Goal: Information Seeking & Learning: Understand process/instructions

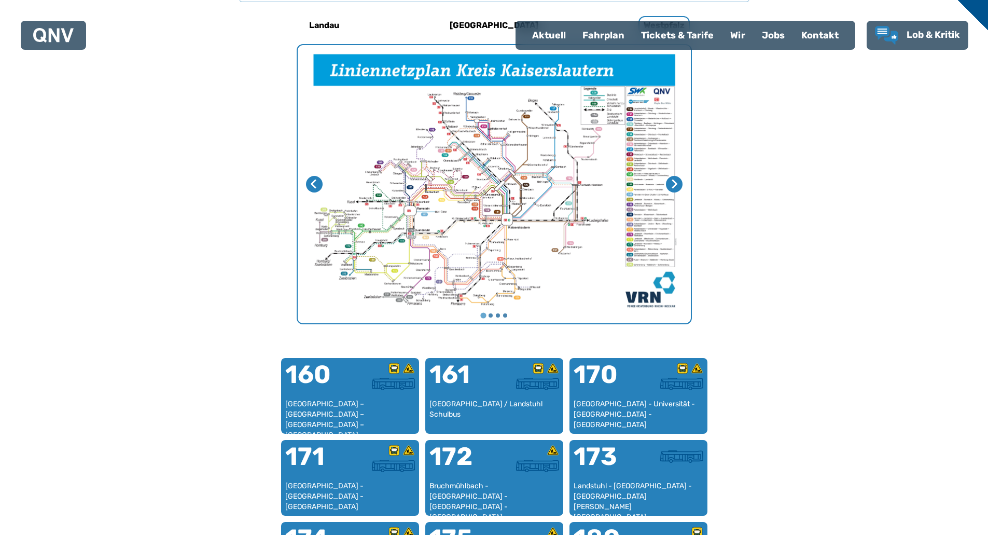
scroll to position [371, 0]
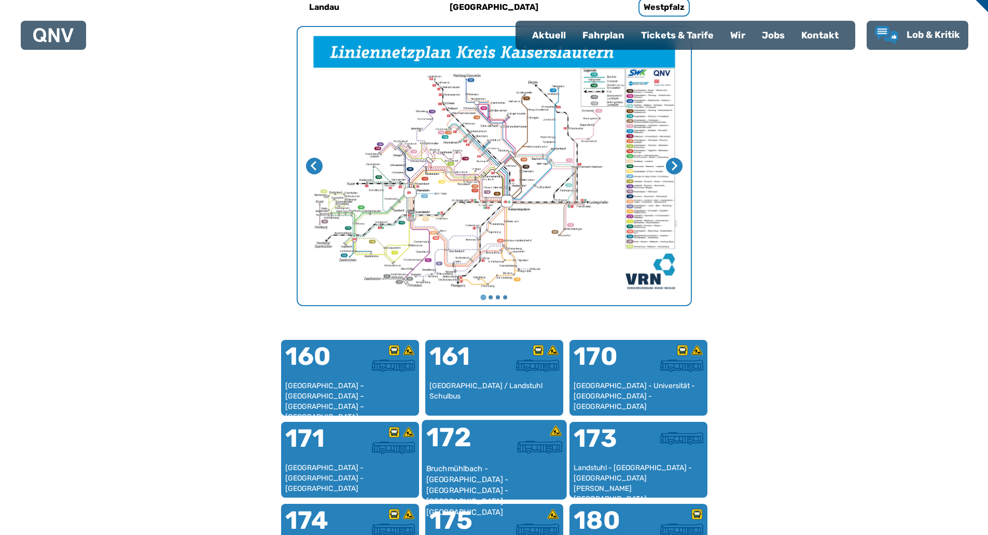
click at [498, 461] on div at bounding box center [528, 443] width 68 height 39
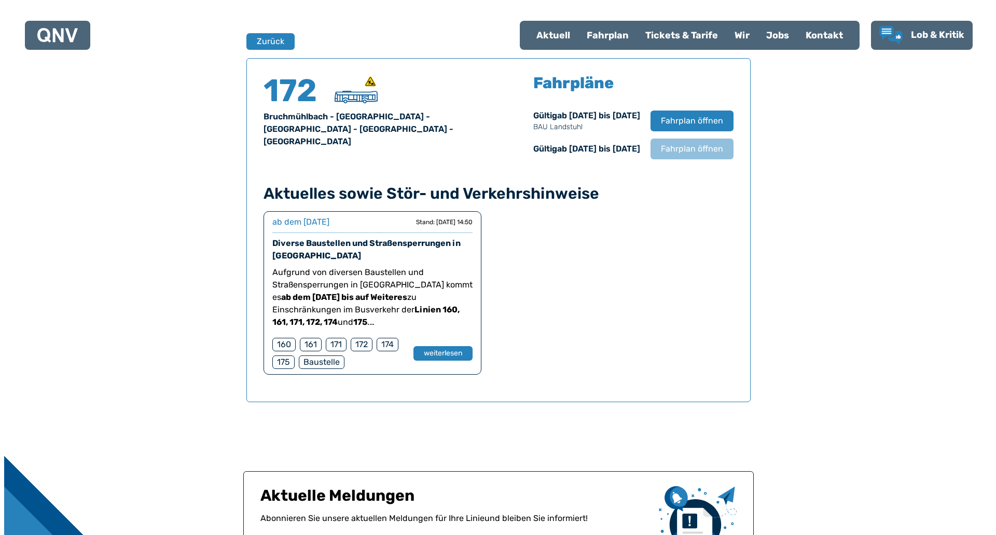
scroll to position [684, 0]
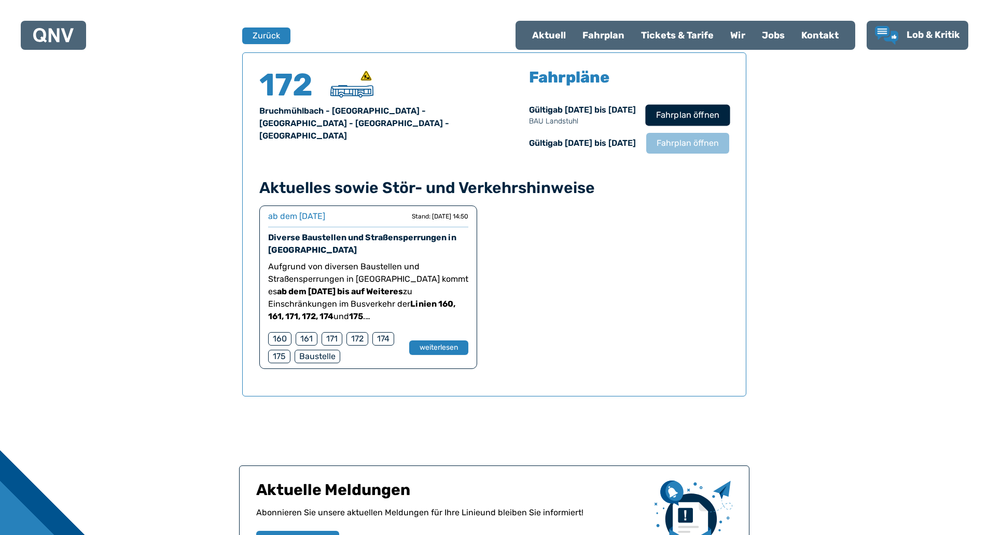
click at [673, 118] on span "Fahrplan öffnen" at bounding box center [687, 115] width 63 height 12
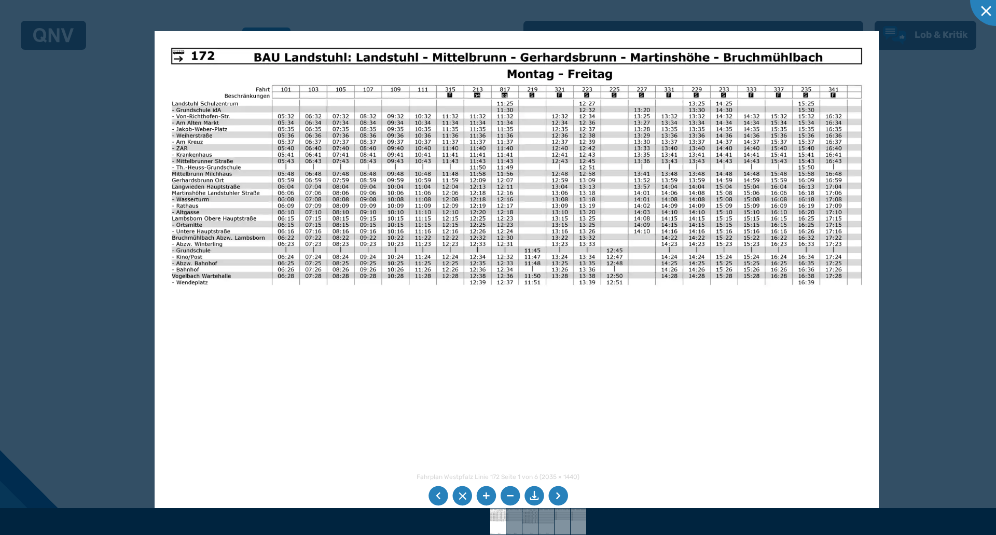
click at [327, 215] on img at bounding box center [517, 287] width 724 height 513
click at [557, 496] on li at bounding box center [558, 496] width 20 height 20
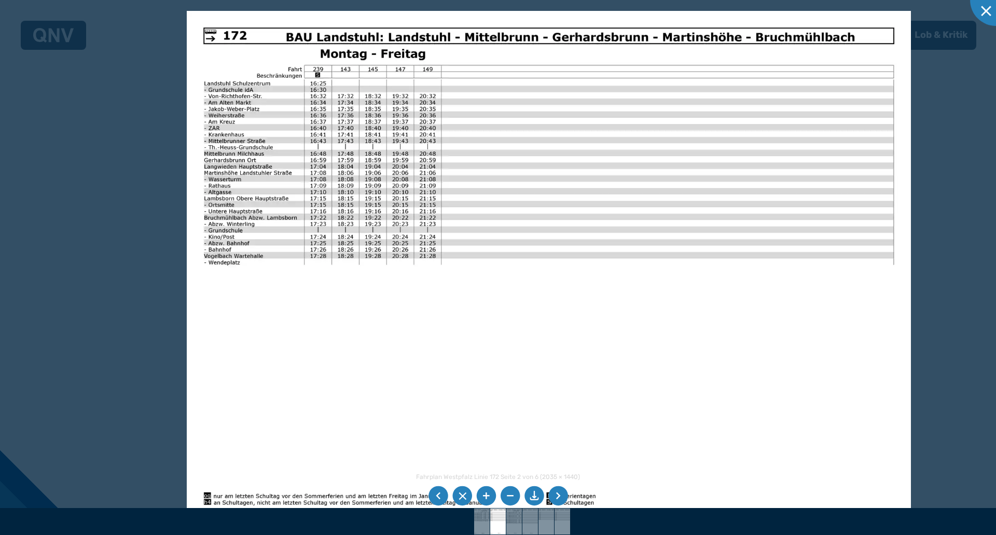
click at [560, 499] on li at bounding box center [558, 496] width 20 height 20
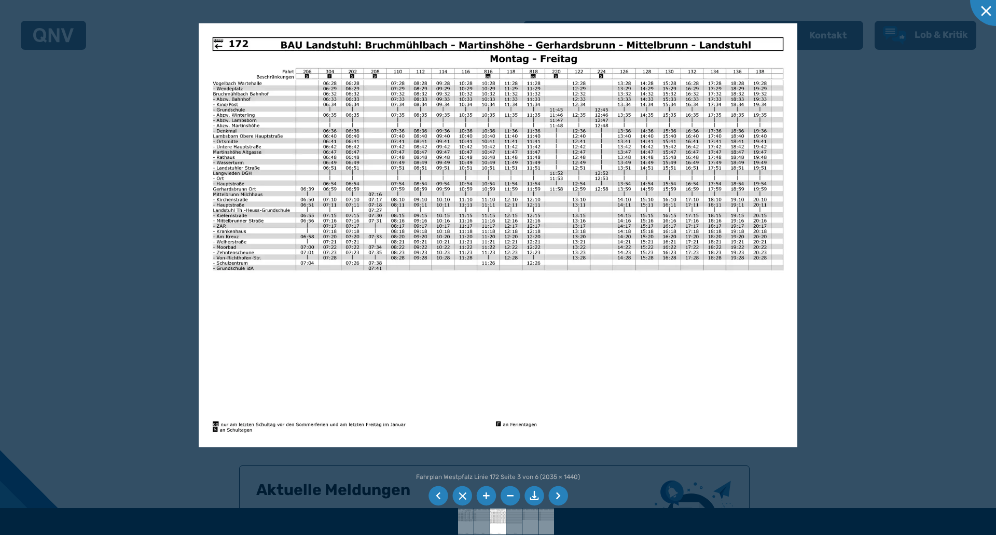
click at [551, 493] on li at bounding box center [558, 496] width 20 height 20
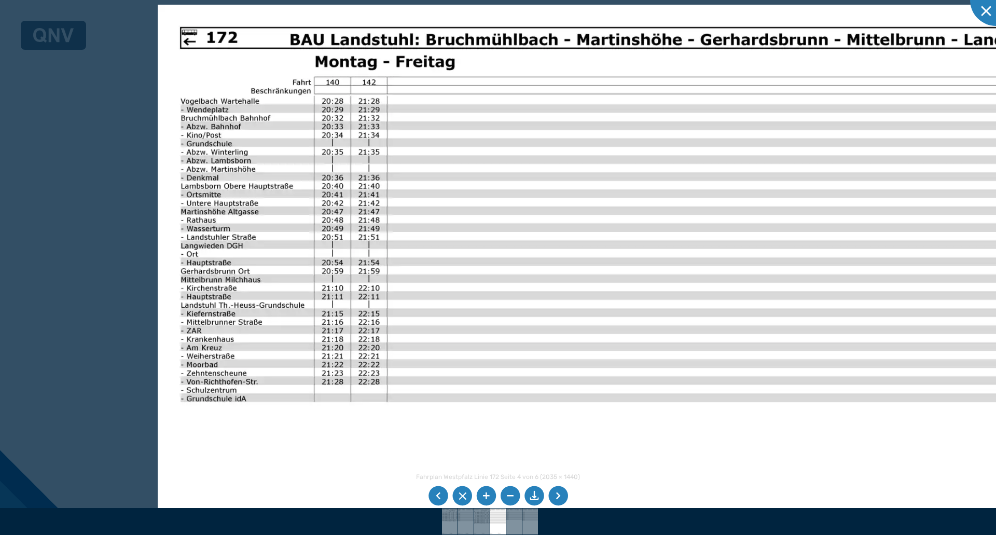
click at [467, 210] on img at bounding box center [640, 346] width 964 height 682
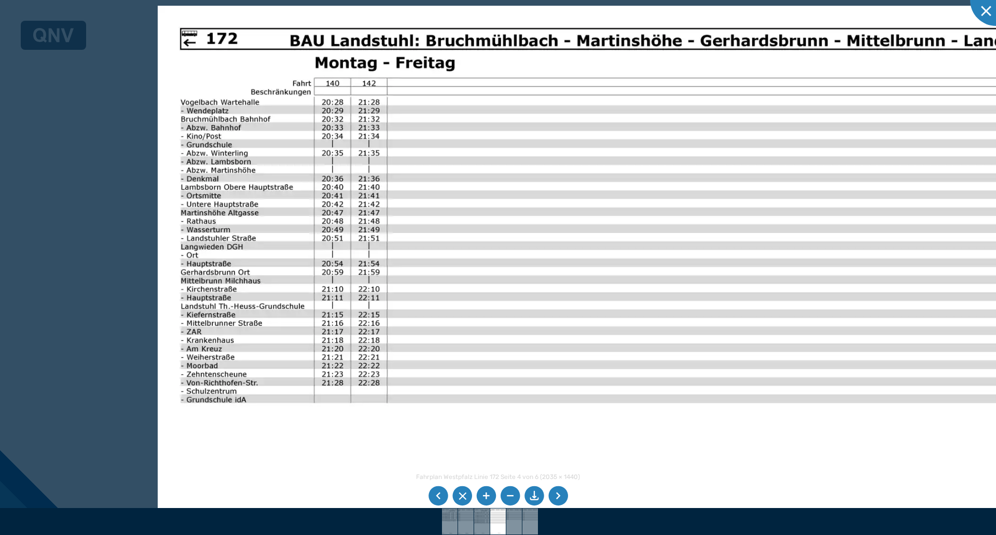
click at [553, 496] on li at bounding box center [558, 496] width 20 height 20
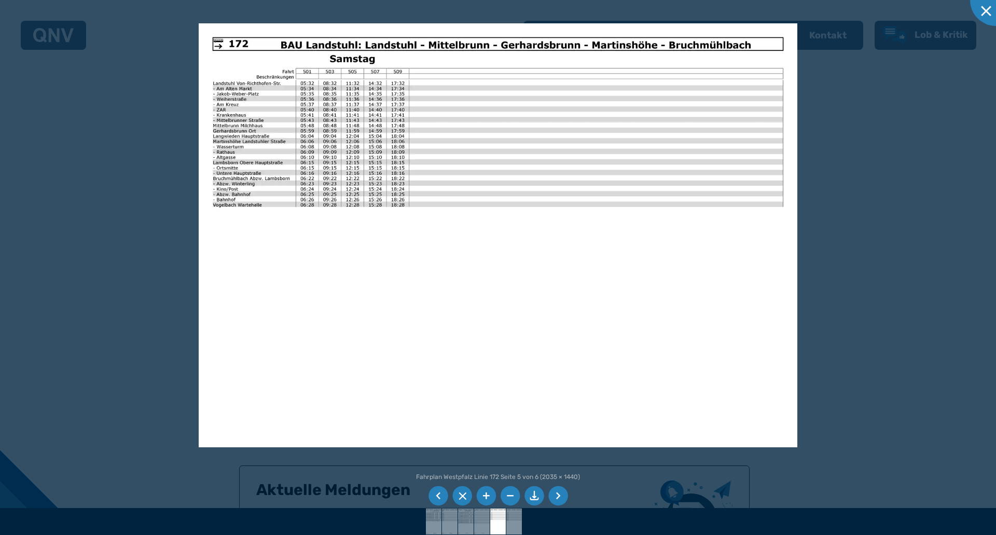
click at [441, 496] on li at bounding box center [439, 496] width 20 height 20
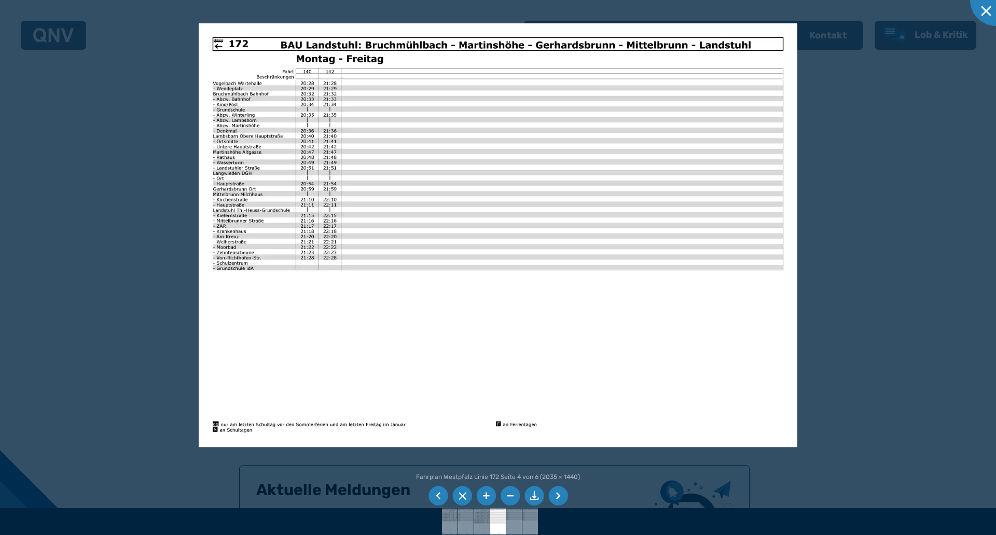
click at [438, 496] on li at bounding box center [439, 496] width 20 height 20
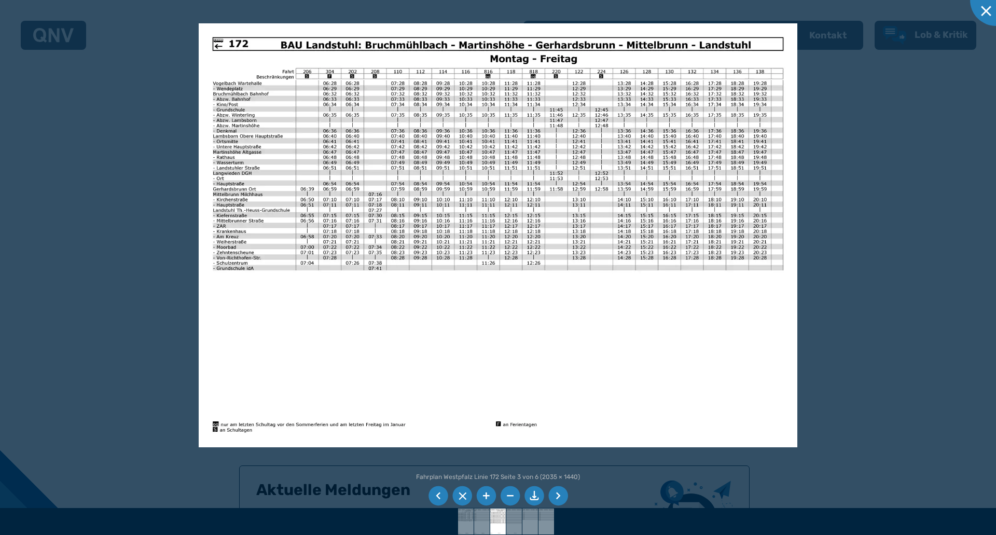
click at [438, 496] on li at bounding box center [439, 496] width 20 height 20
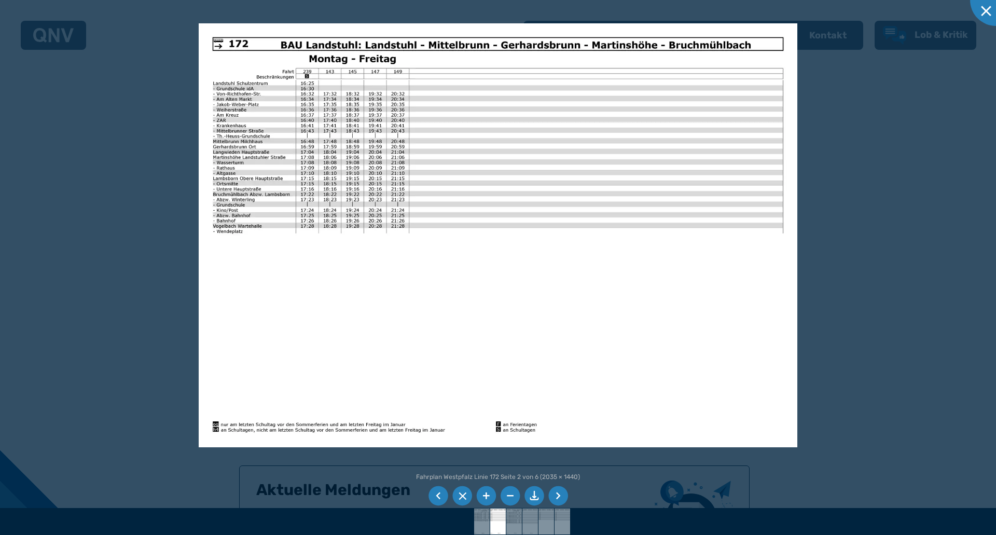
click at [555, 496] on li at bounding box center [558, 496] width 20 height 20
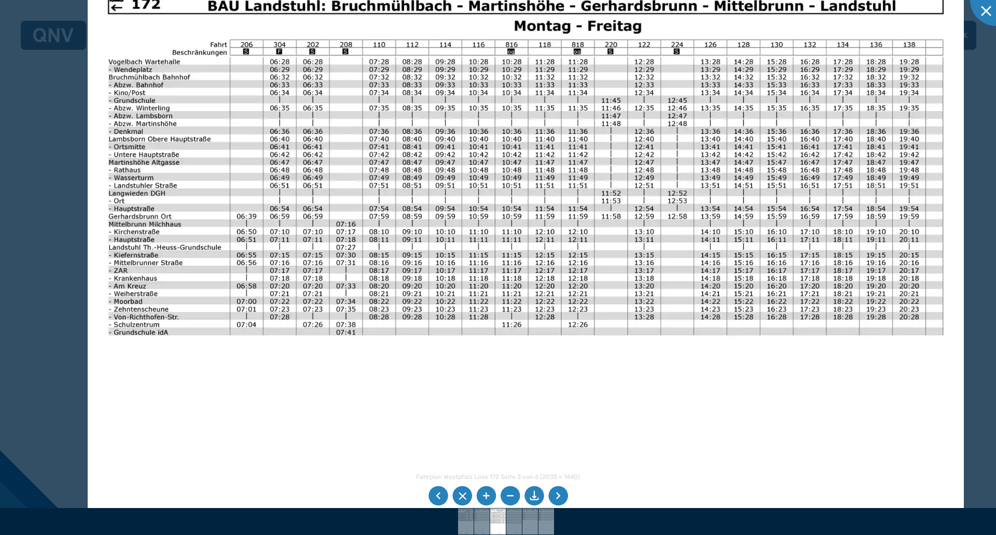
click at [381, 372] on img at bounding box center [526, 284] width 876 height 620
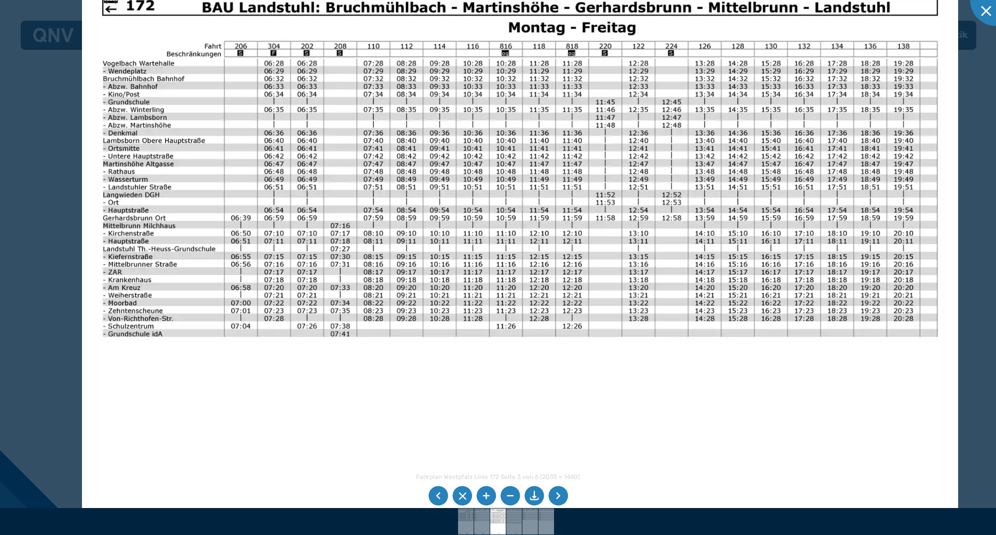
click at [561, 492] on li at bounding box center [558, 496] width 20 height 20
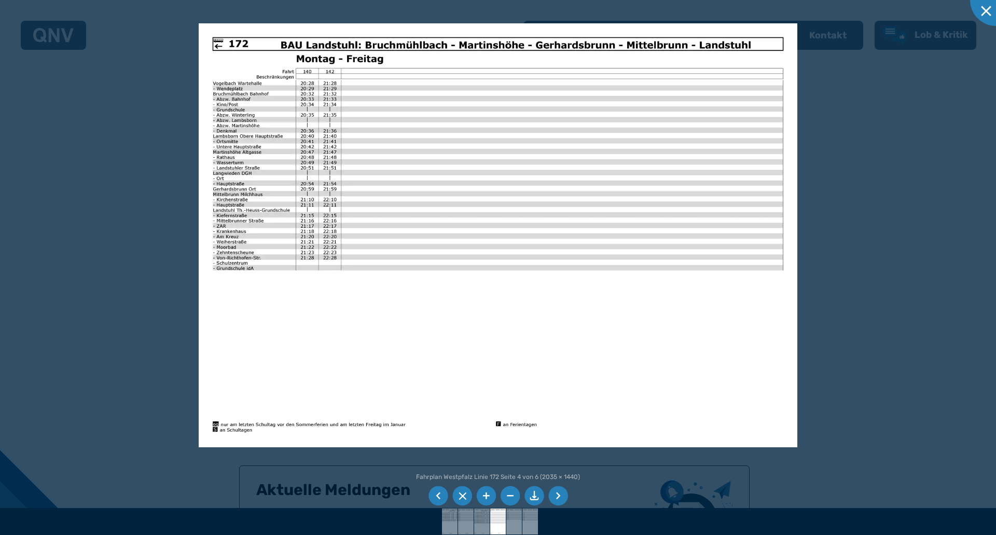
click at [436, 495] on li at bounding box center [439, 496] width 20 height 20
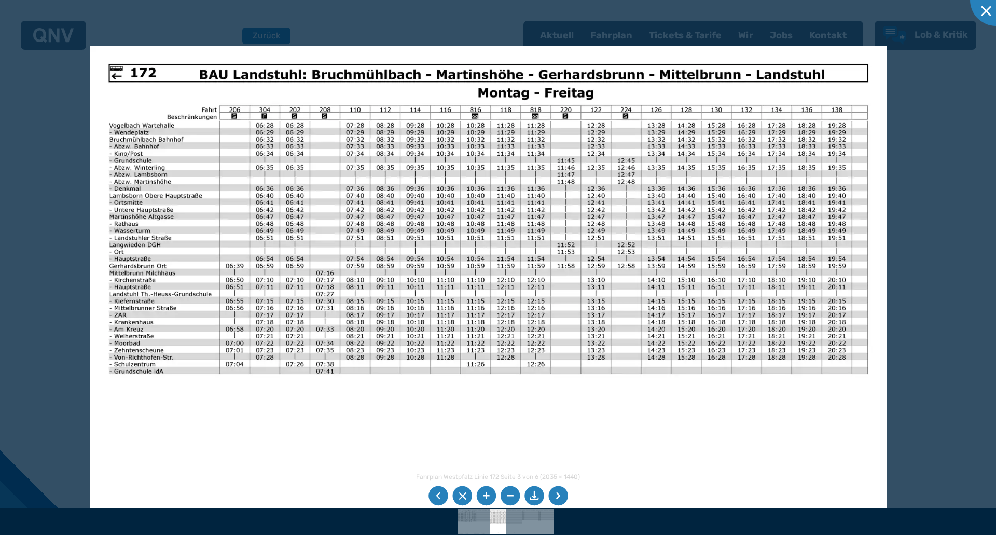
click at [368, 354] on img at bounding box center [488, 328] width 796 height 564
